Goal: Contribute content: Contribute content

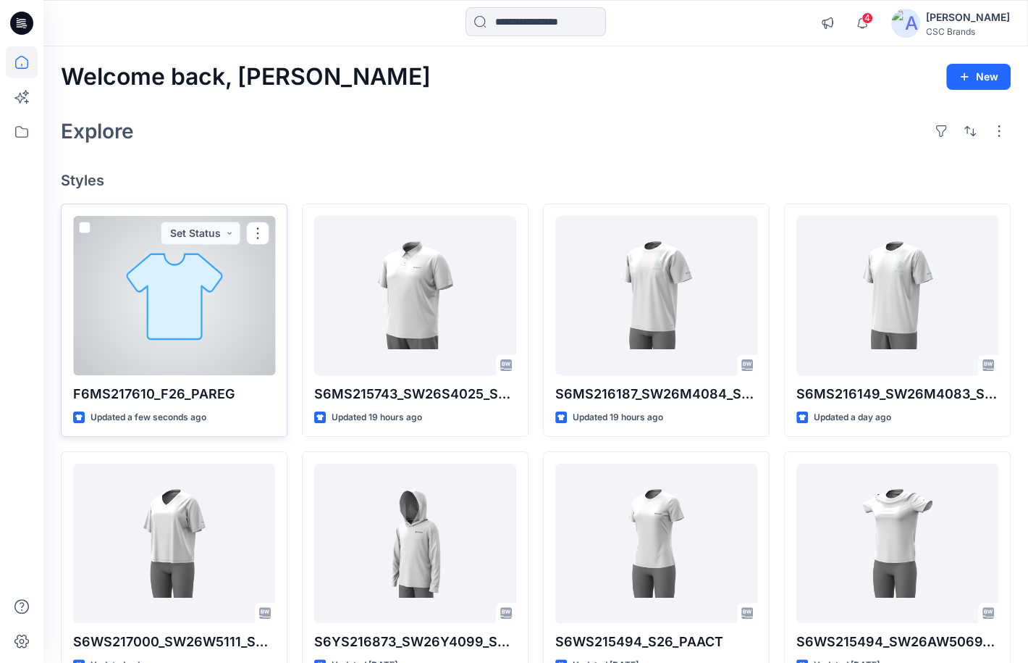
click at [152, 329] on div at bounding box center [174, 295] width 202 height 159
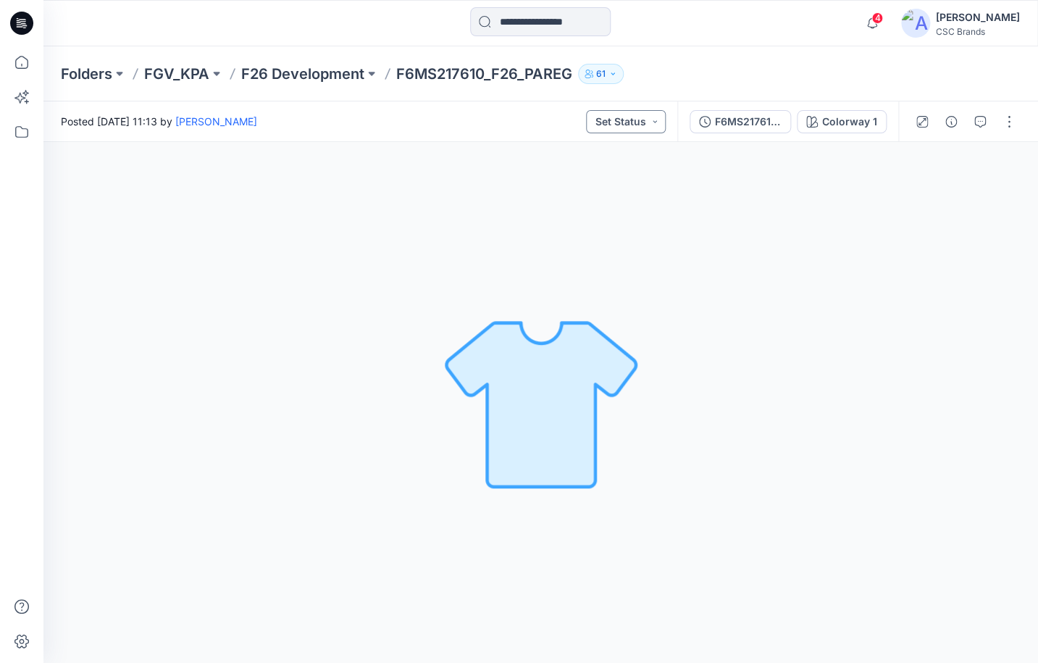
click at [620, 122] on button "Set Status" at bounding box center [626, 121] width 80 height 23
click at [606, 179] on button "Virtual Proto 1" at bounding box center [603, 189] width 125 height 32
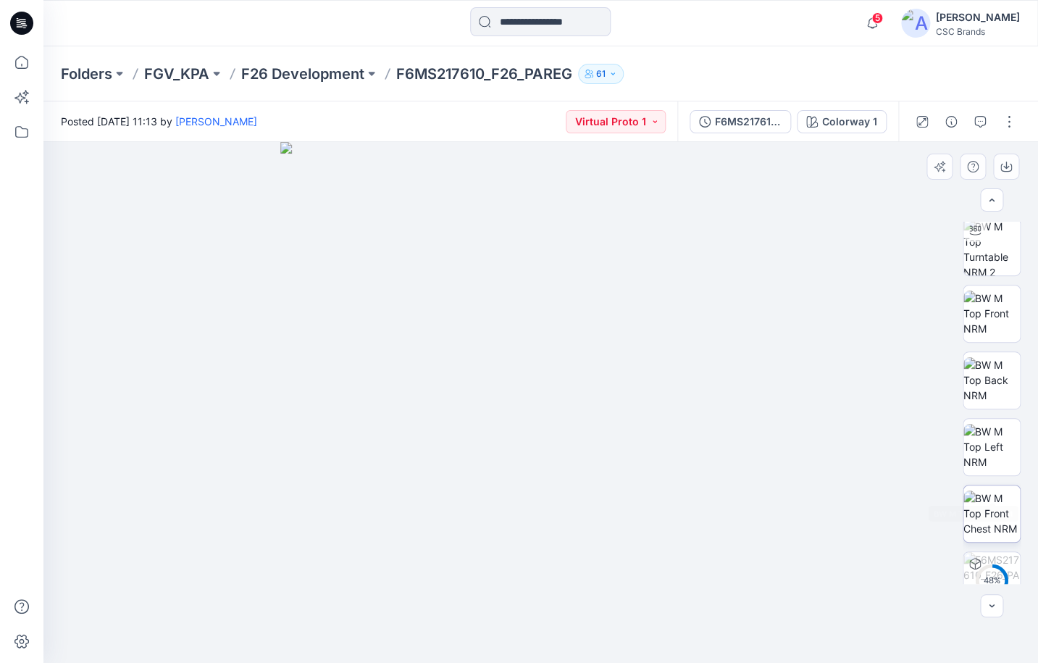
scroll to position [166, 0]
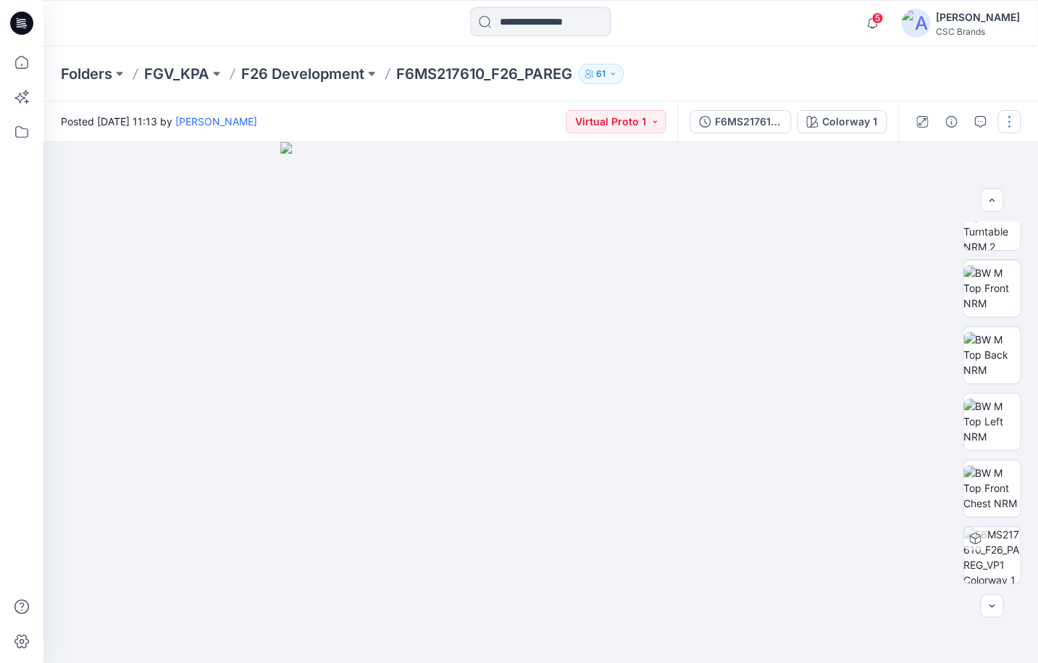
click at [1002, 117] on button "button" at bounding box center [1008, 121] width 23 height 23
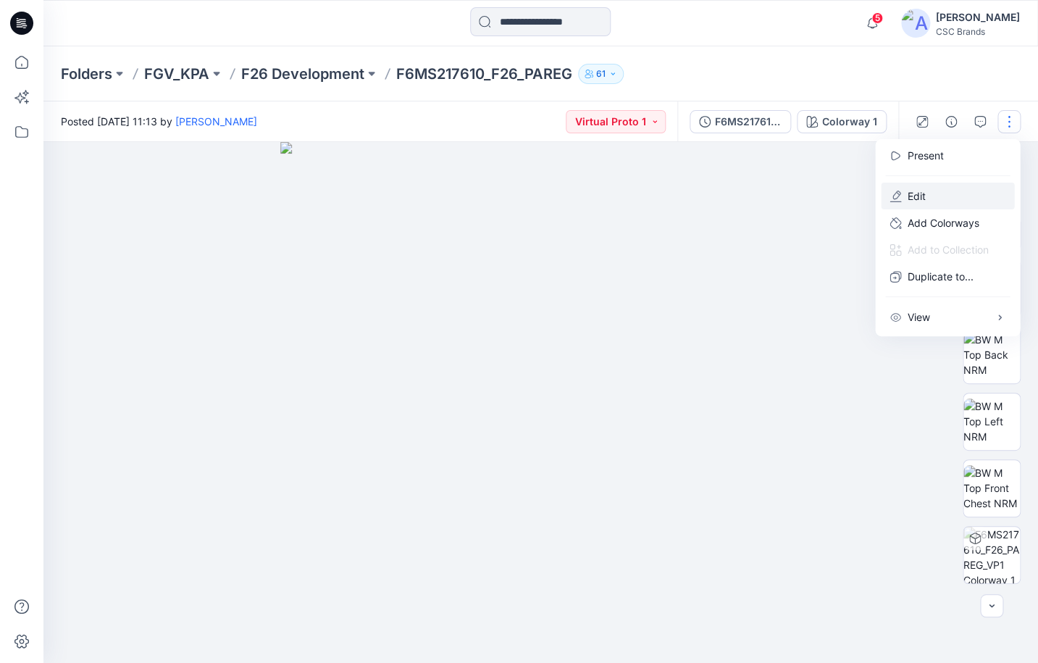
click at [936, 198] on button "Edit" at bounding box center [946, 195] width 133 height 27
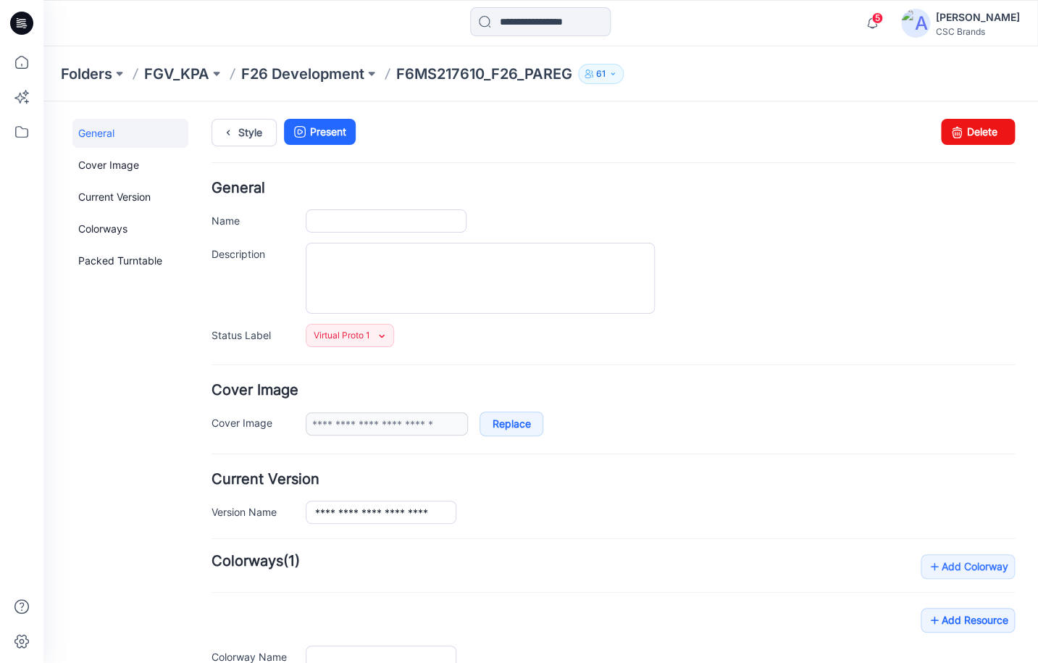
type input "**********"
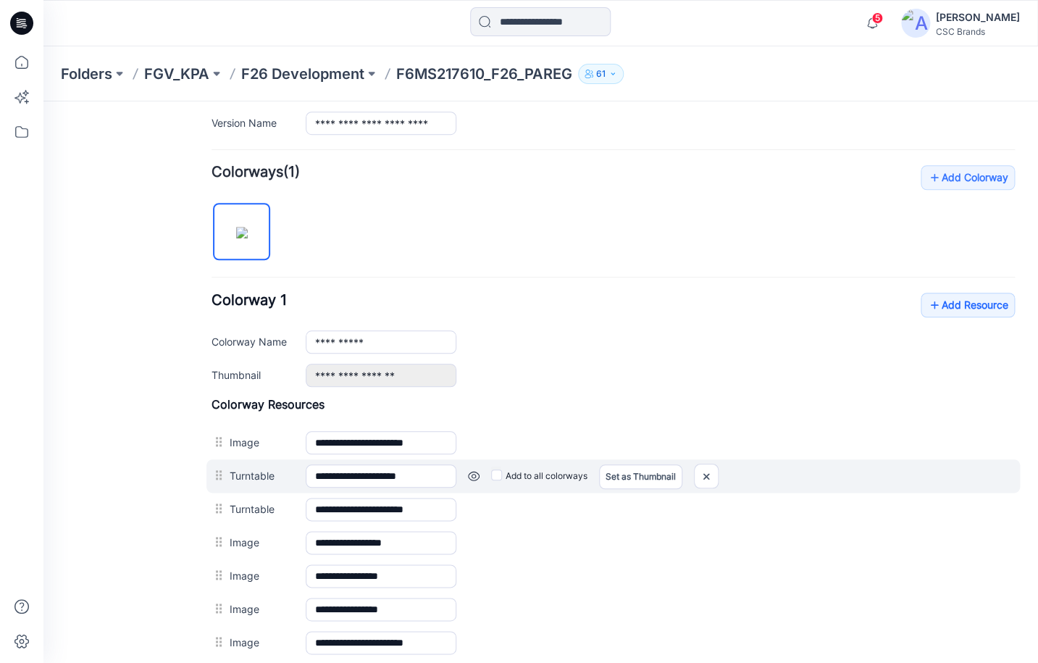
scroll to position [391, 0]
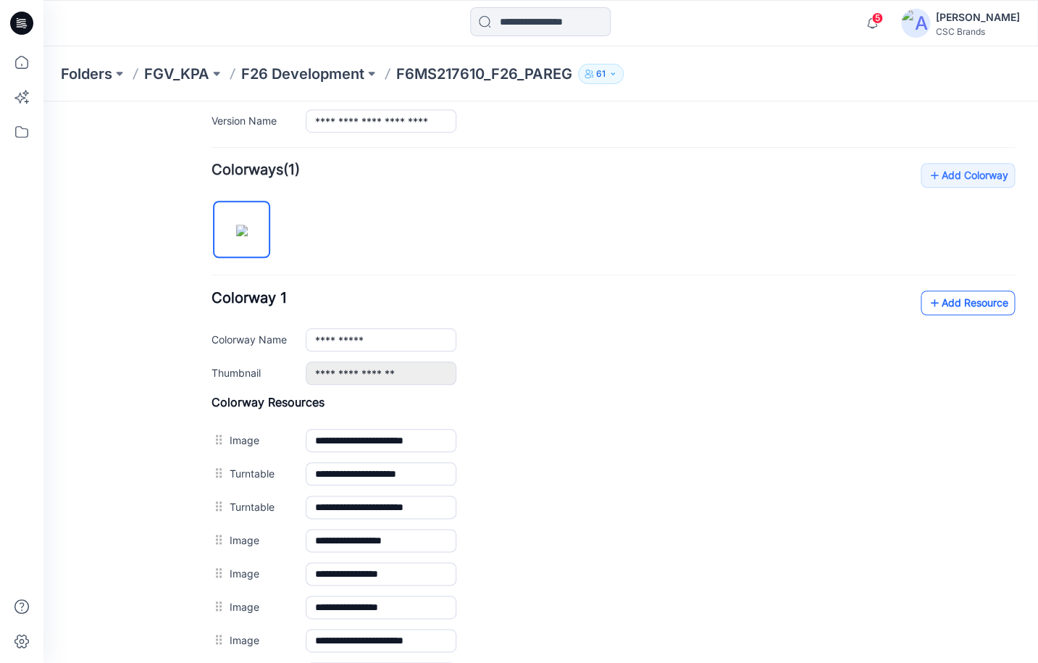
click at [957, 312] on link "Add Resource" at bounding box center [967, 302] width 94 height 25
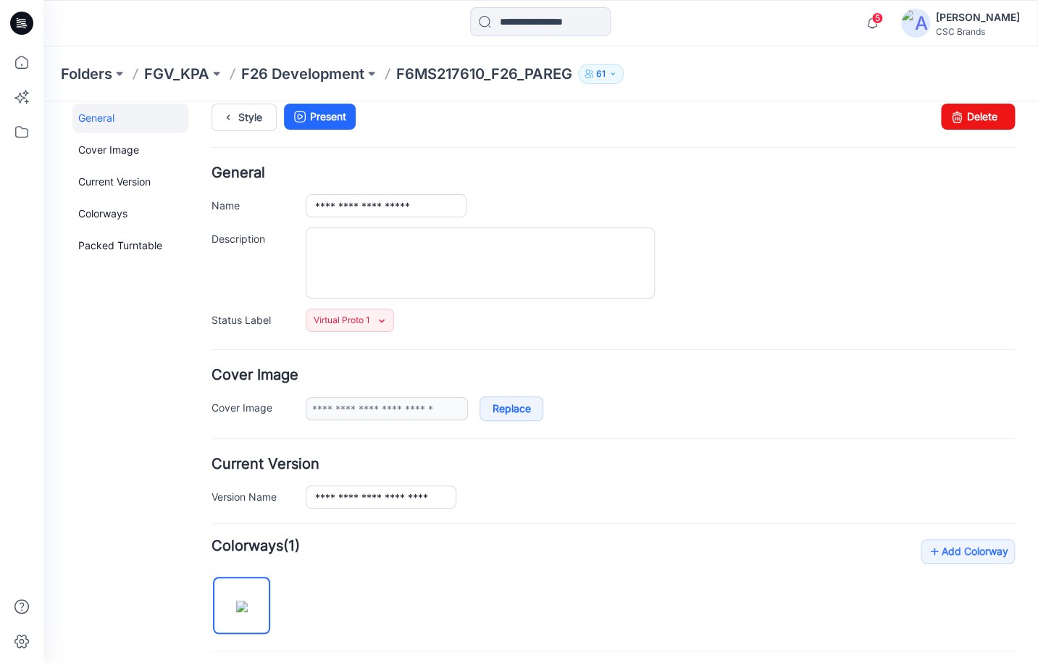
scroll to position [0, 0]
